Goal: Information Seeking & Learning: Learn about a topic

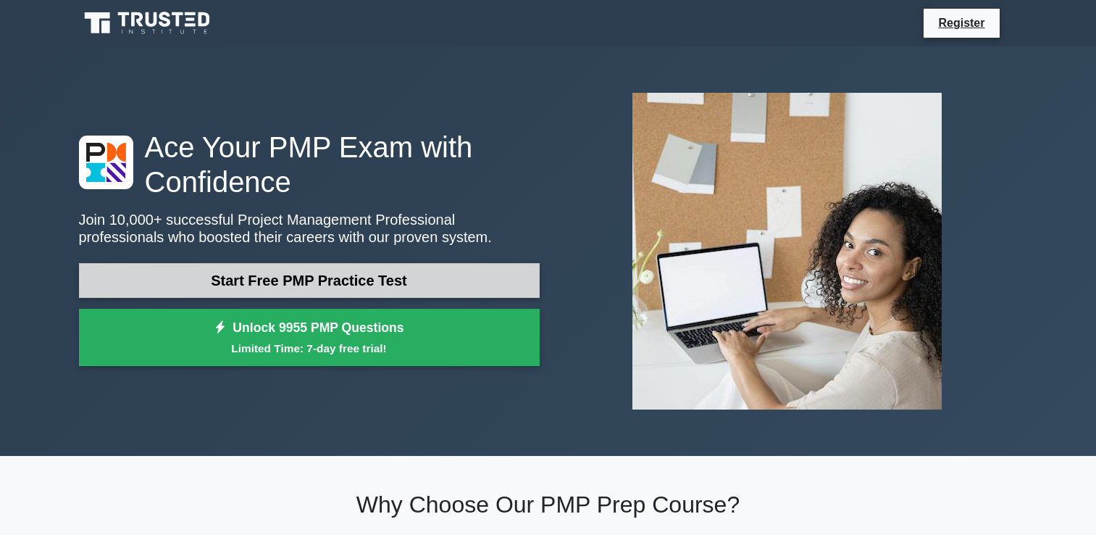
click at [277, 287] on link "Start Free PMP Practice Test" at bounding box center [309, 280] width 461 height 35
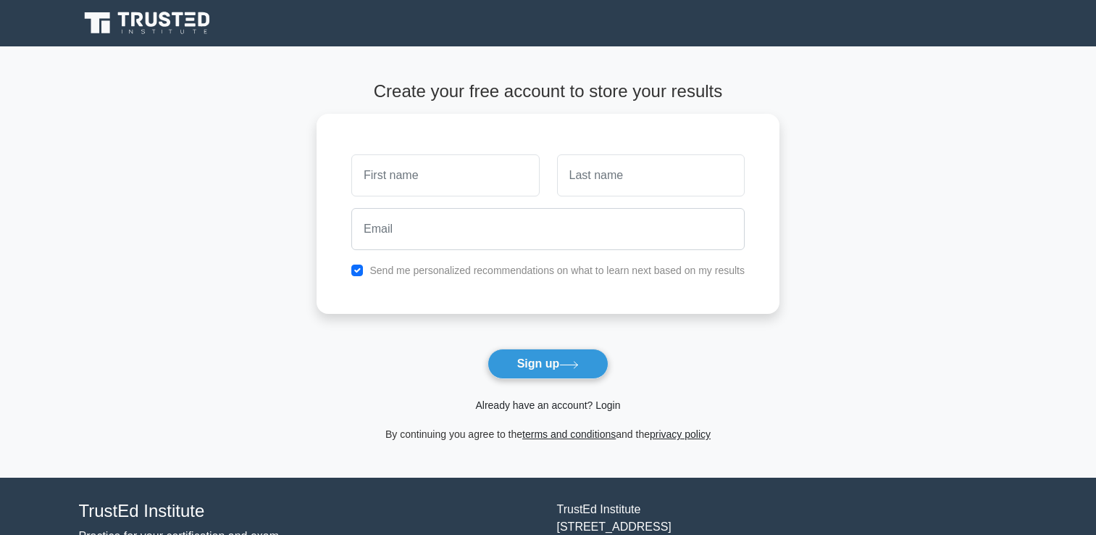
click at [519, 405] on link "Already have an account? Login" at bounding box center [547, 405] width 145 height 12
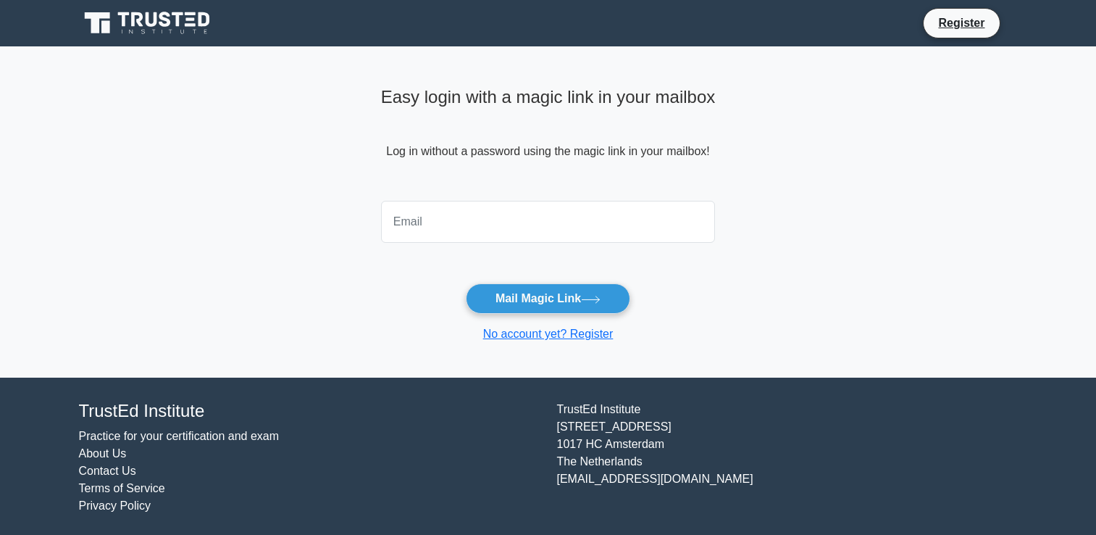
click at [478, 230] on input "email" at bounding box center [548, 222] width 335 height 42
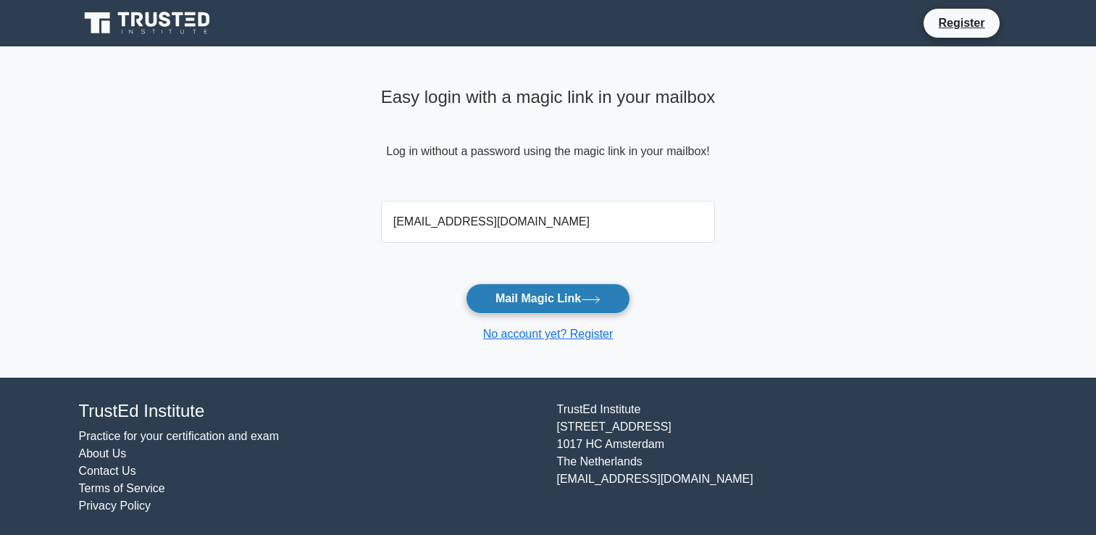
type input "samykhawla@yahoo.com"
click at [523, 297] on button "Mail Magic Link" at bounding box center [548, 298] width 164 height 30
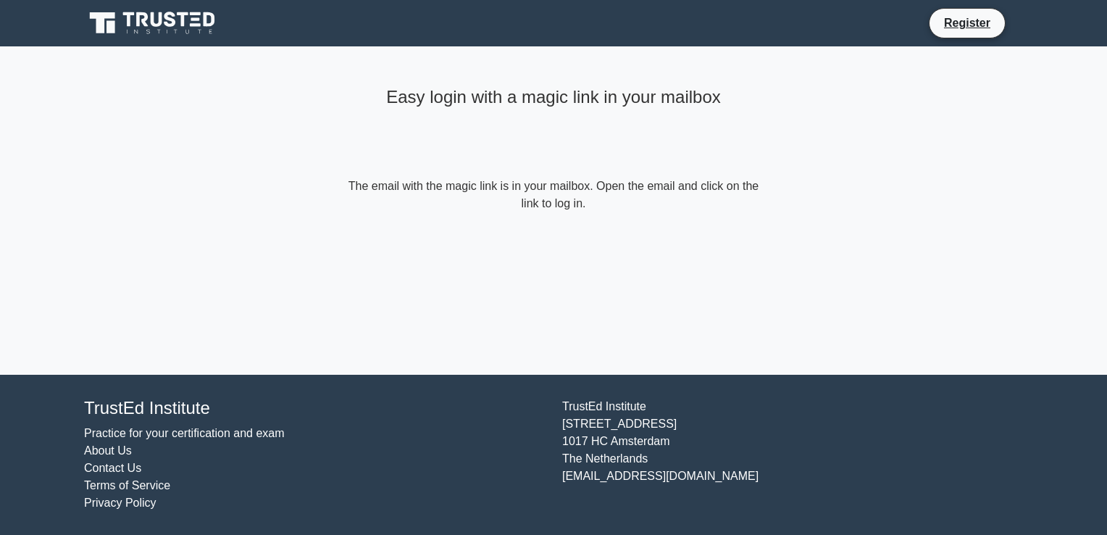
click at [170, 30] on icon at bounding box center [153, 23] width 139 height 28
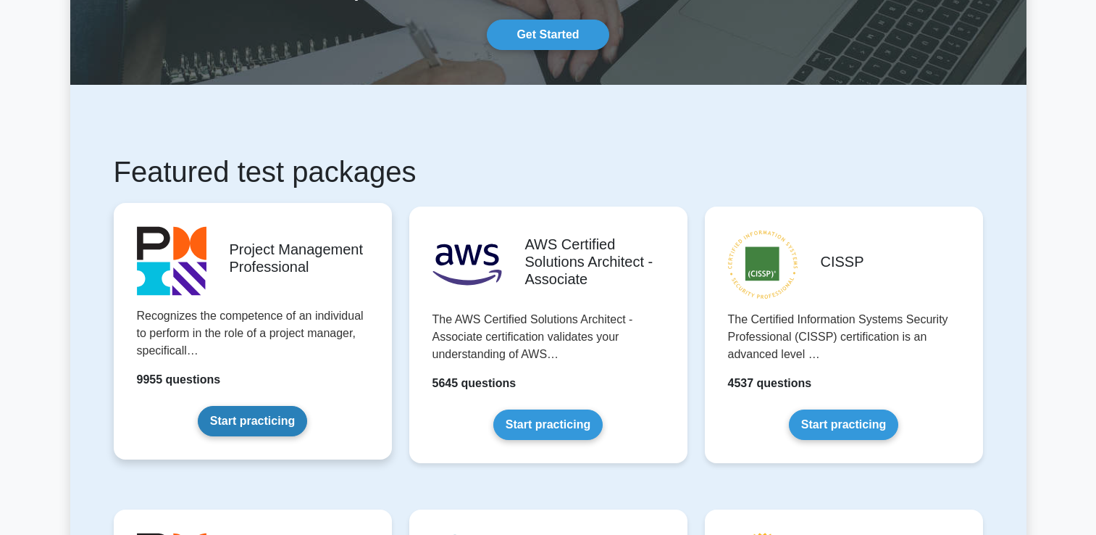
scroll to position [217, 0]
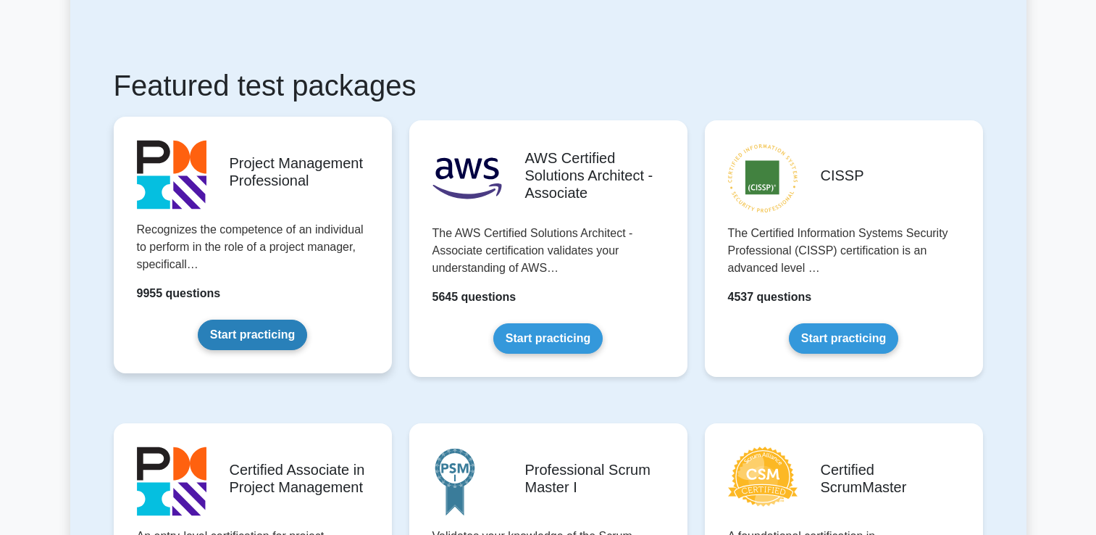
click at [237, 327] on link "Start practicing" at bounding box center [252, 334] width 109 height 30
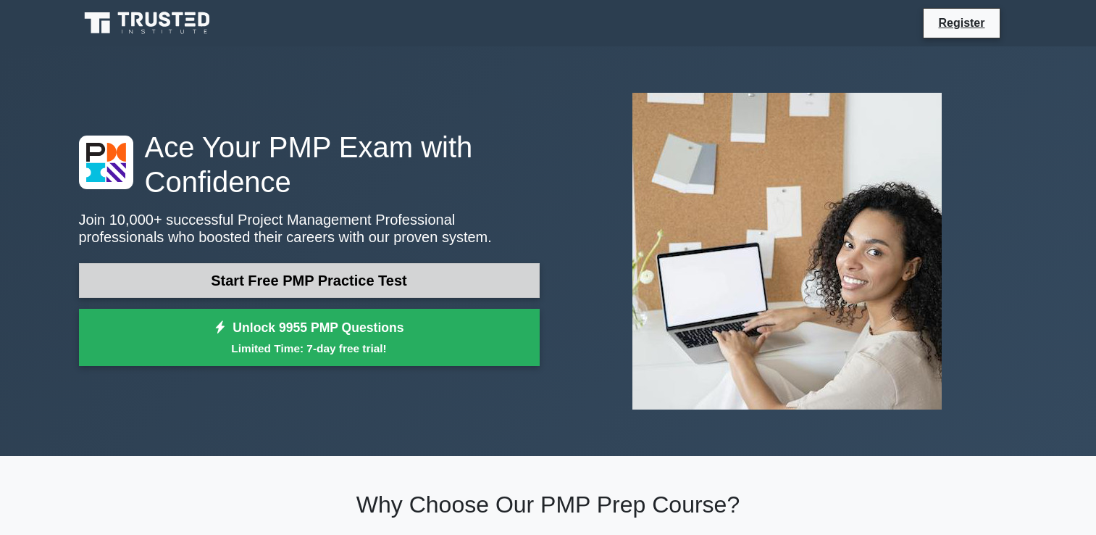
click at [304, 289] on link "Start Free PMP Practice Test" at bounding box center [309, 280] width 461 height 35
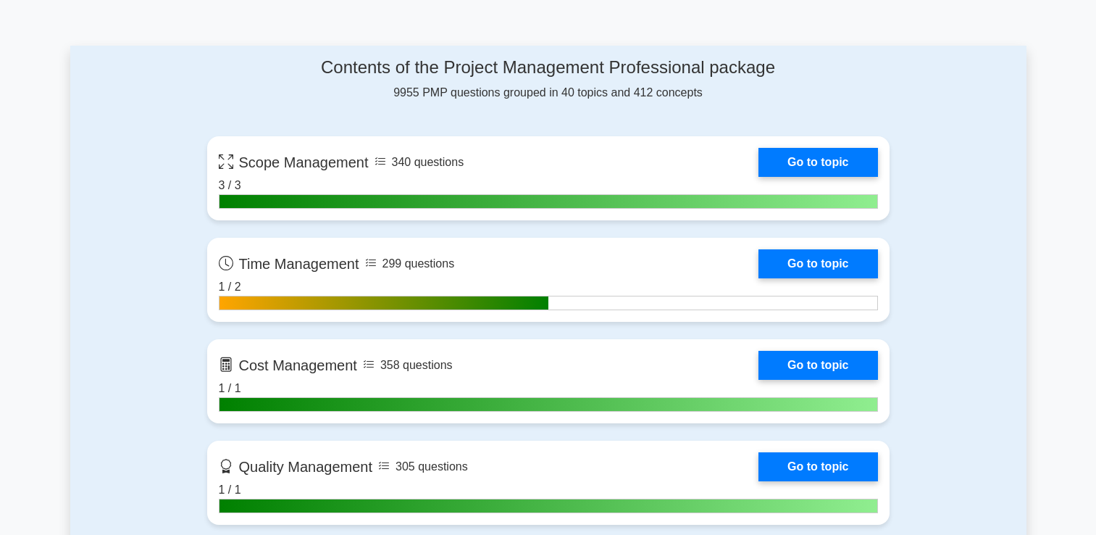
scroll to position [727, 0]
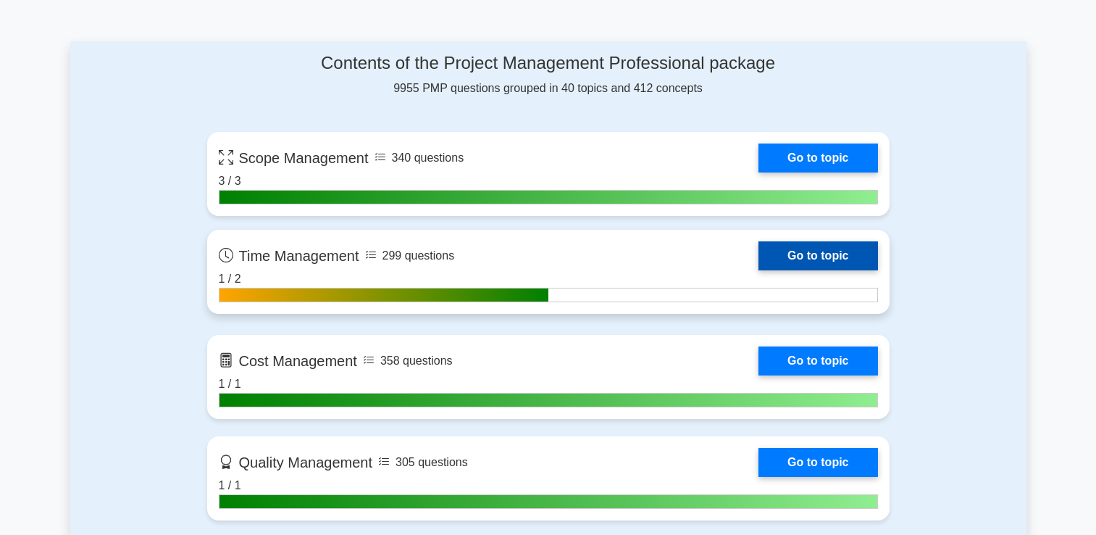
click at [815, 270] on link "Go to topic" at bounding box center [817, 255] width 119 height 29
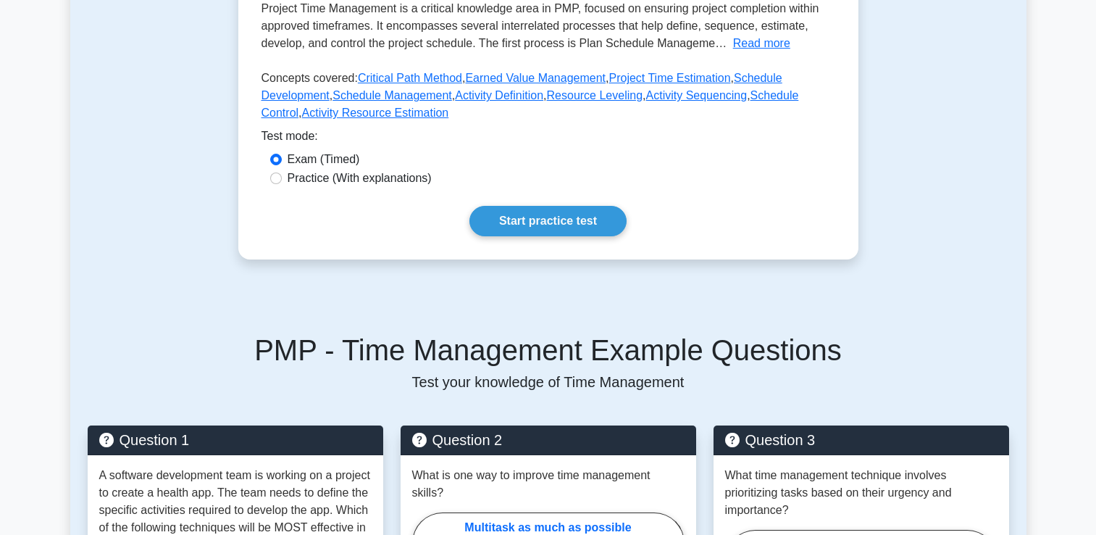
scroll to position [367, 0]
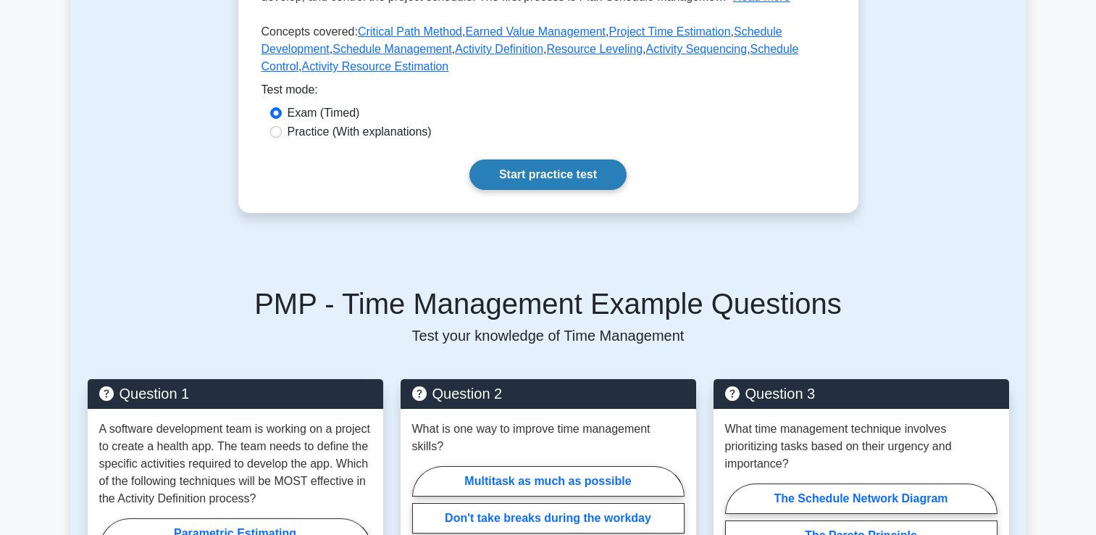
click at [547, 190] on link "Start practice test" at bounding box center [547, 174] width 157 height 30
